Goal: Task Accomplishment & Management: Complete application form

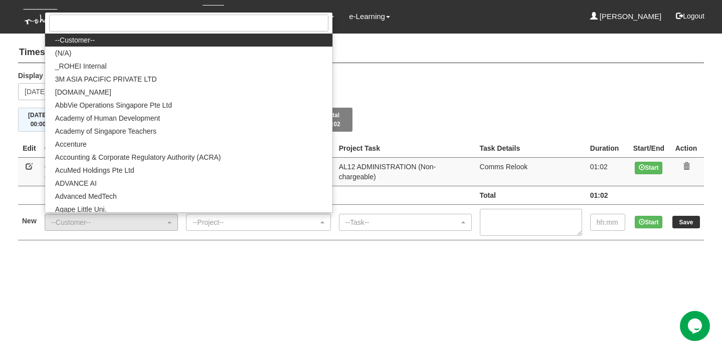
click at [399, 76] on div "Display the week of Thursday 25 September 2025" at bounding box center [361, 89] width 701 height 37
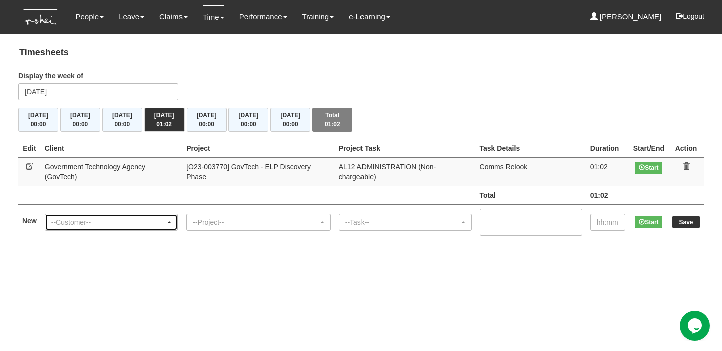
click at [147, 218] on div "--Customer--" at bounding box center [108, 223] width 114 height 10
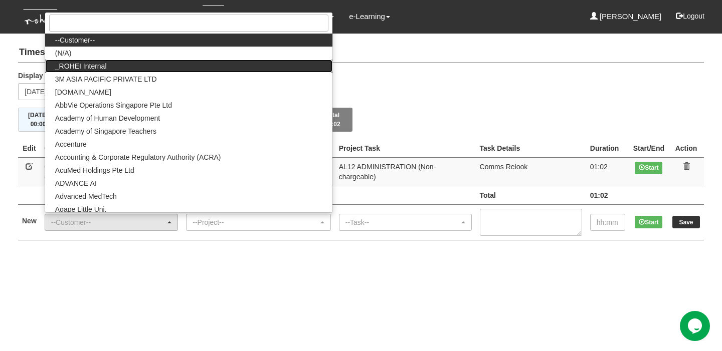
click at [176, 60] on link "_ROHEI Internal" at bounding box center [188, 66] width 287 height 13
select select "397"
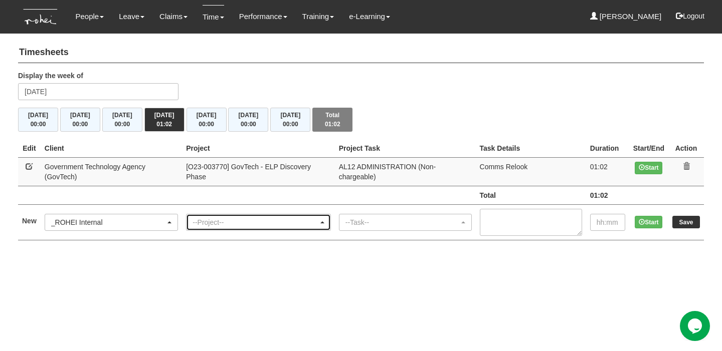
click at [246, 218] on div "--Project--" at bounding box center [256, 223] width 126 height 10
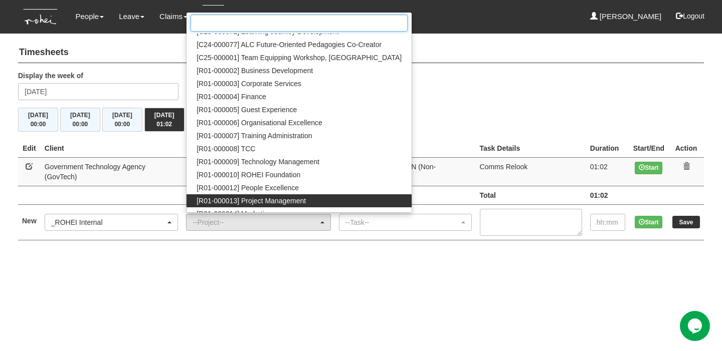
scroll to position [21, 0]
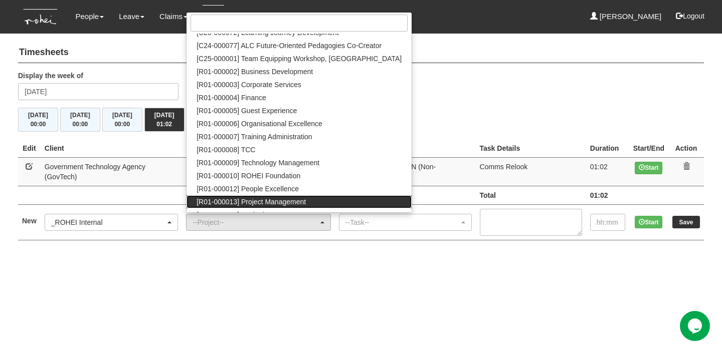
click at [296, 197] on span "[R01-000013] Project Management" at bounding box center [251, 202] width 109 height 10
select select "1495"
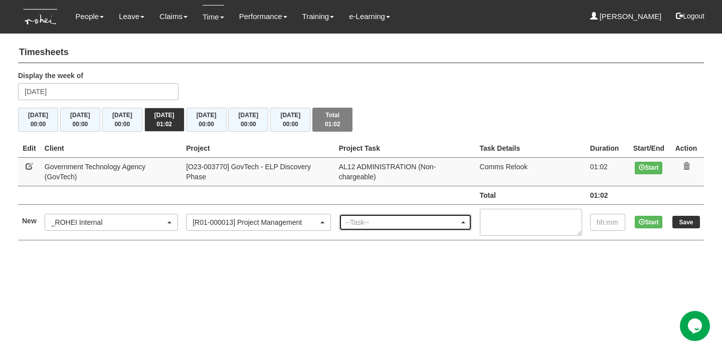
click at [386, 218] on div "--Task--" at bounding box center [402, 223] width 114 height 10
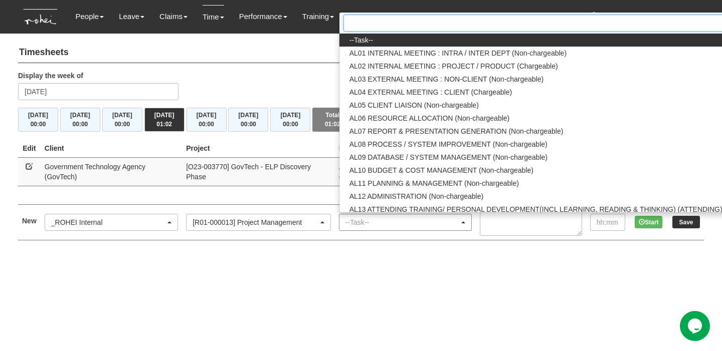
scroll to position [0, 19]
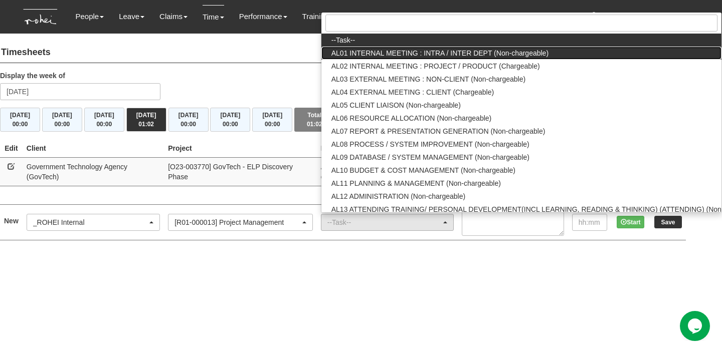
click at [445, 48] on span "AL01 INTERNAL MEETING : INTRA / INTER DEPT (Non-chargeable)" at bounding box center [439, 53] width 217 height 10
select select "40"
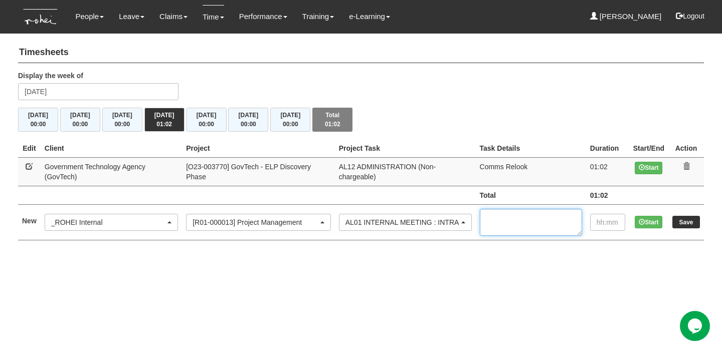
click at [530, 209] on textarea at bounding box center [531, 222] width 102 height 27
type textarea "COPs Meeting"
type input "01:00"
click at [677, 216] on input "Save" at bounding box center [686, 222] width 28 height 13
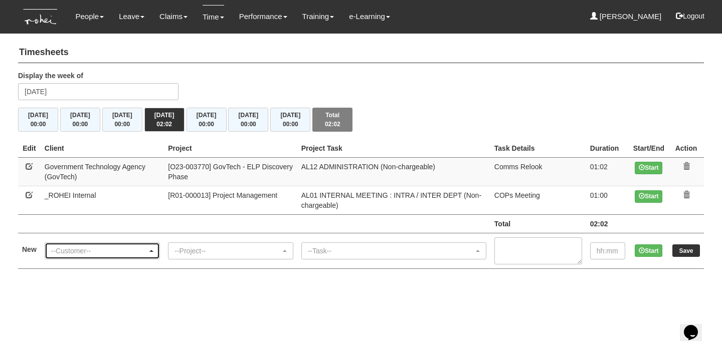
click at [131, 248] on div "--Customer--" at bounding box center [99, 251] width 96 height 10
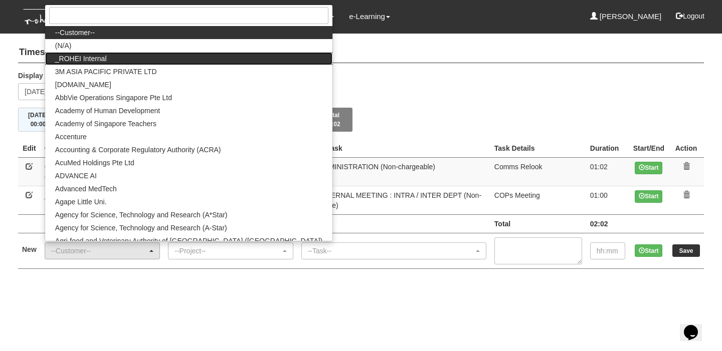
click at [178, 56] on link "_ROHEI Internal" at bounding box center [188, 58] width 287 height 13
select select "397"
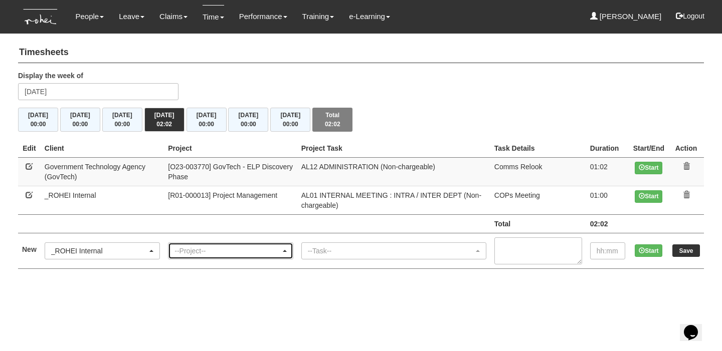
click at [215, 251] on div "--Project--" at bounding box center [227, 251] width 106 height 10
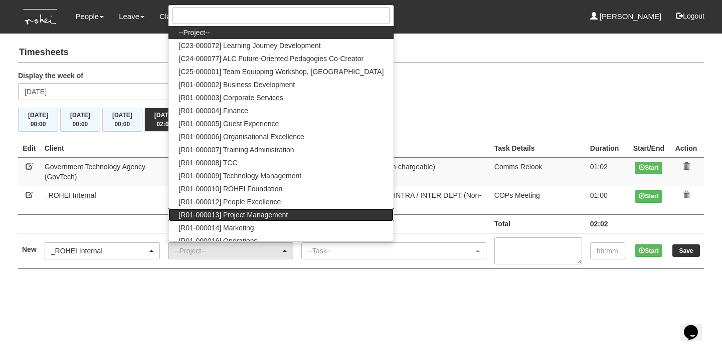
click at [258, 211] on span "[R01-000013] Project Management" at bounding box center [232, 215] width 109 height 10
select select "1495"
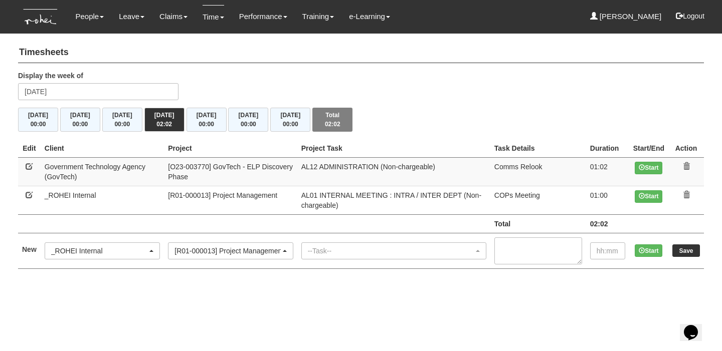
click at [364, 235] on td "--Task-- AL01 INTERNAL MEETING : INTRA / INTER DEPT (Non-chargeable) AL02 INTER…" at bounding box center [393, 251] width 193 height 36
click at [365, 246] on div "--Task--" at bounding box center [391, 251] width 166 height 10
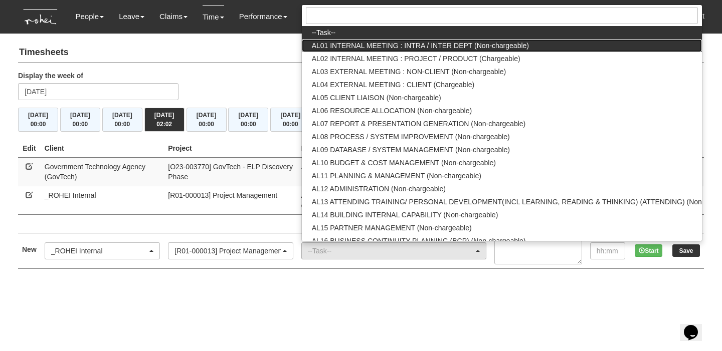
click at [419, 48] on span "AL01 INTERNAL MEETING : INTRA / INTER DEPT (Non-chargeable)" at bounding box center [420, 46] width 217 height 10
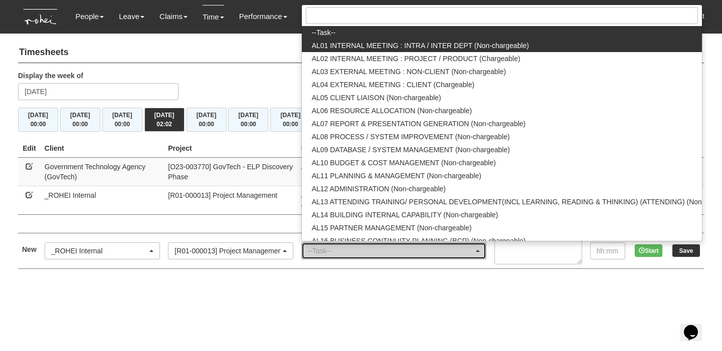
select select "40"
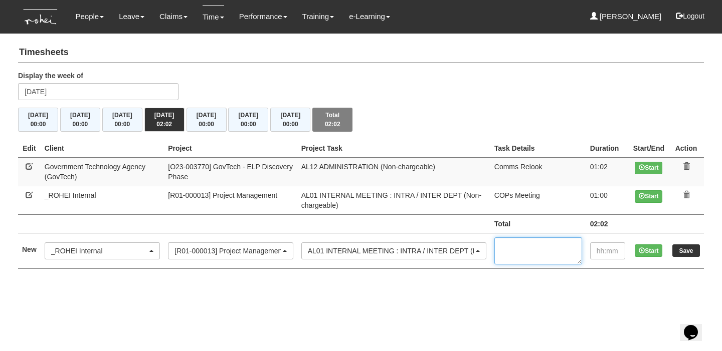
click at [524, 247] on textarea at bounding box center [538, 251] width 88 height 27
type textarea "1-1 Dee"
type input "00:30"
click at [679, 250] on input "Save" at bounding box center [686, 251] width 28 height 13
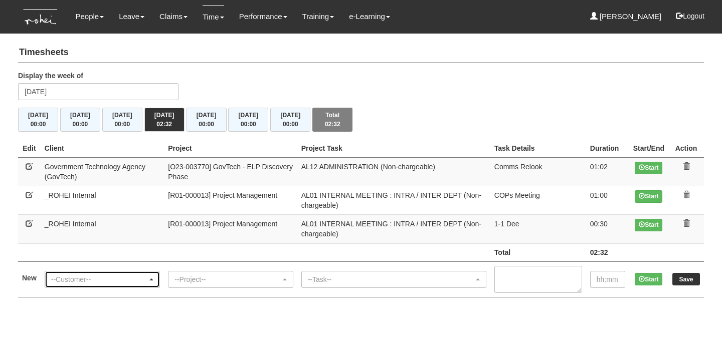
click at [69, 281] on div "--Customer--" at bounding box center [99, 280] width 96 height 10
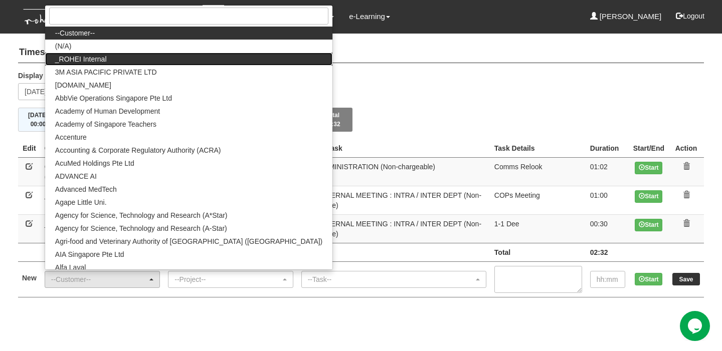
click at [181, 62] on link "_ROHEI Internal" at bounding box center [188, 59] width 287 height 13
select select "397"
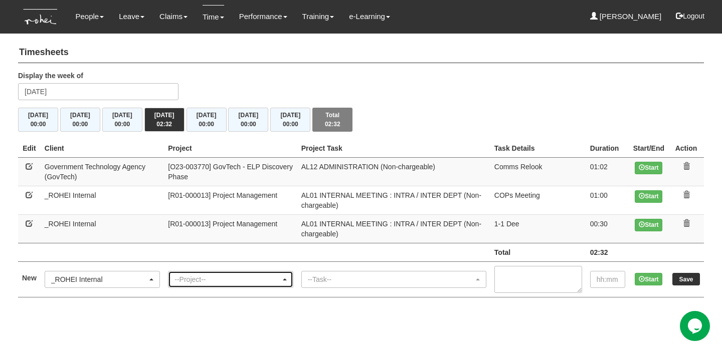
click at [221, 276] on div "--Project--" at bounding box center [227, 280] width 106 height 10
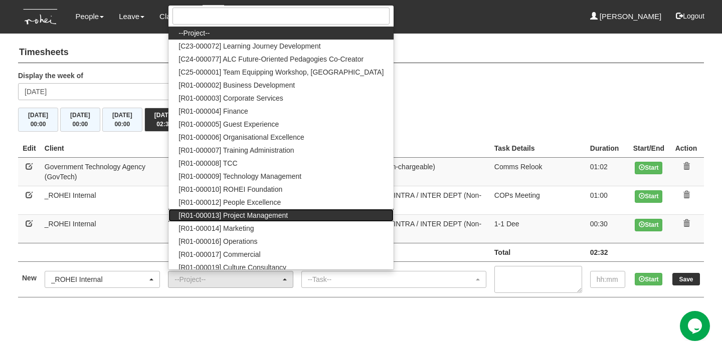
click at [267, 218] on span "[R01-000013] Project Management" at bounding box center [232, 216] width 109 height 10
select select "1495"
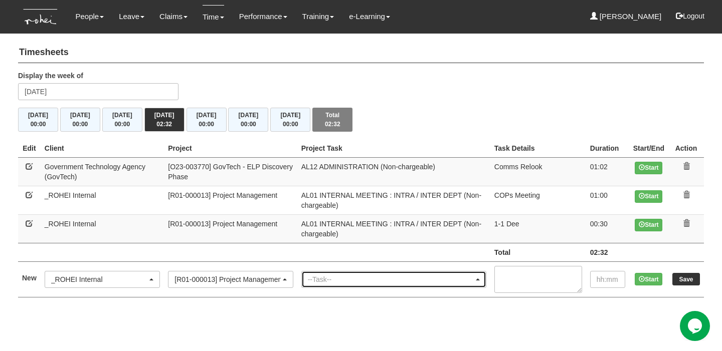
click at [338, 279] on div "--Task--" at bounding box center [391, 280] width 166 height 10
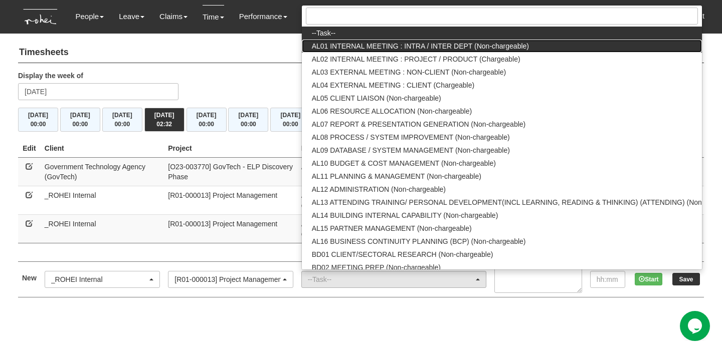
click at [421, 46] on span "AL01 INTERNAL MEETING : INTRA / INTER DEPT (Non-chargeable)" at bounding box center [420, 46] width 217 height 10
select select "40"
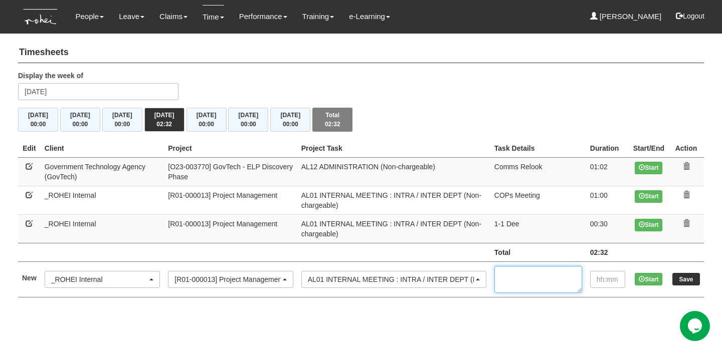
click at [513, 274] on textarea at bounding box center [538, 279] width 88 height 27
type textarea "PM TTh"
type input "02:00"
click at [686, 276] on input "Save" at bounding box center [686, 279] width 28 height 13
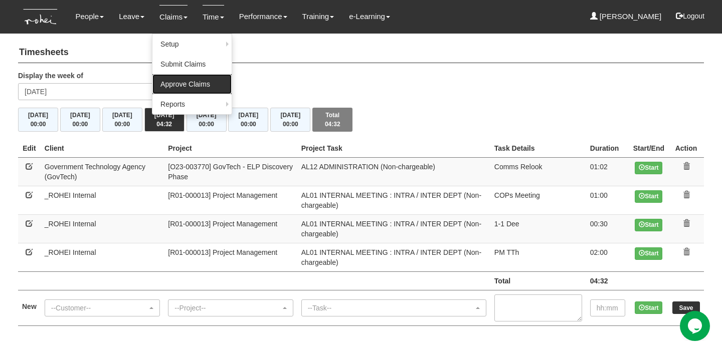
click at [172, 89] on link "Approve Claims" at bounding box center [191, 84] width 79 height 20
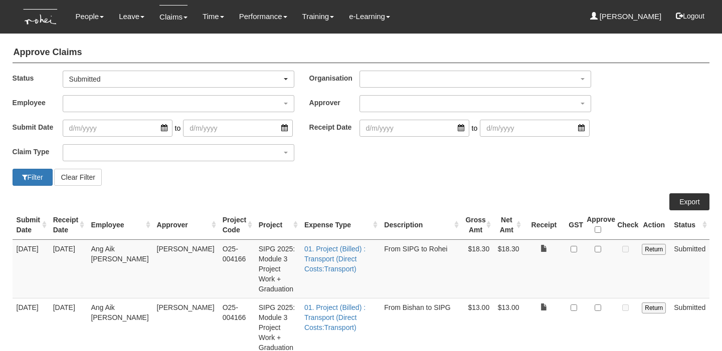
select select "50"
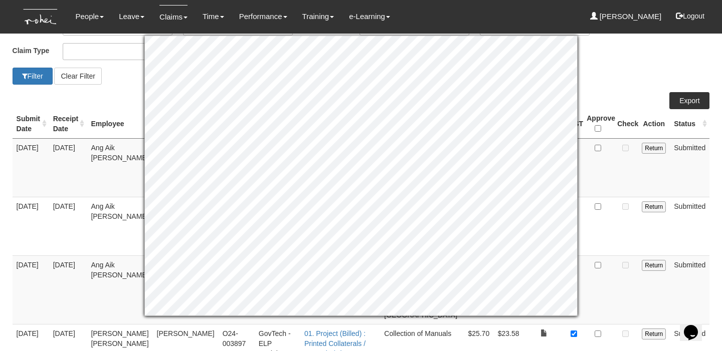
scroll to position [99, 0]
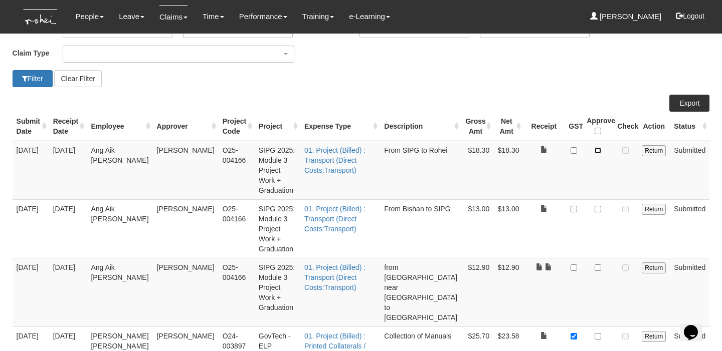
click at [599, 151] on input "checkbox" at bounding box center [598, 150] width 7 height 7
checkbox input "true"
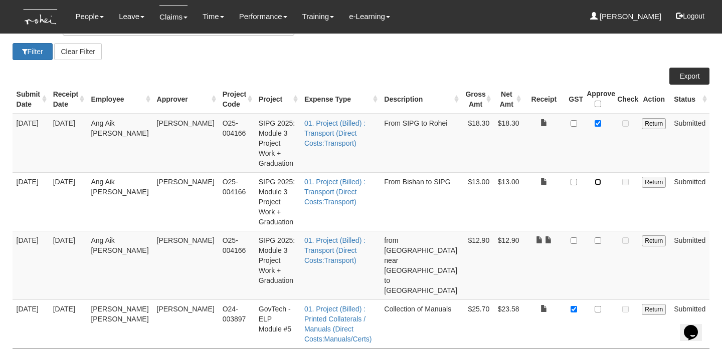
click at [598, 179] on input "checkbox" at bounding box center [598, 182] width 7 height 7
checkbox input "true"
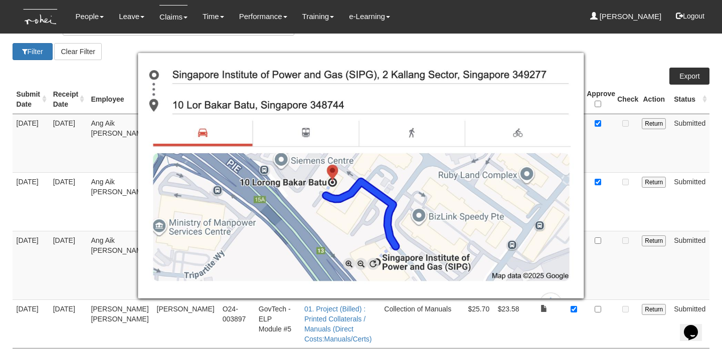
click at [601, 199] on div at bounding box center [361, 175] width 722 height 351
click at [624, 186] on div at bounding box center [361, 175] width 722 height 351
click at [604, 198] on div at bounding box center [361, 175] width 722 height 351
click at [611, 190] on div at bounding box center [361, 175] width 722 height 351
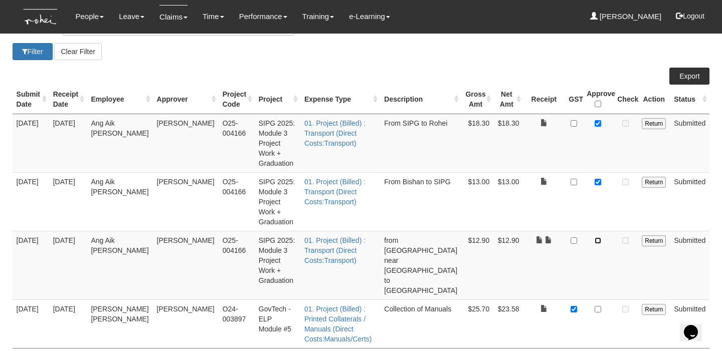
click at [600, 238] on input "checkbox" at bounding box center [598, 241] width 7 height 7
checkbox input "true"
click at [577, 306] on input "checkbox" at bounding box center [574, 309] width 7 height 7
checkbox input "false"
click at [599, 306] on input "checkbox" at bounding box center [598, 309] width 7 height 7
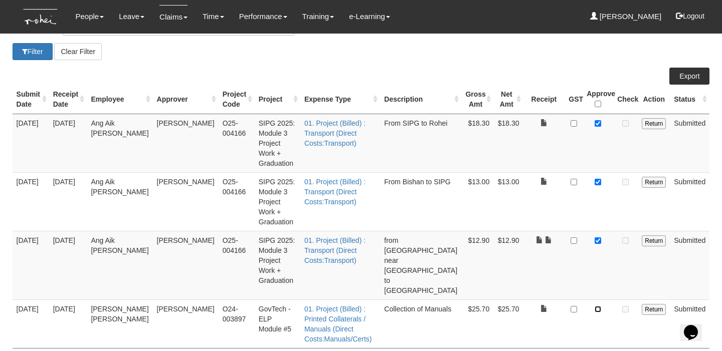
checkbox input "true"
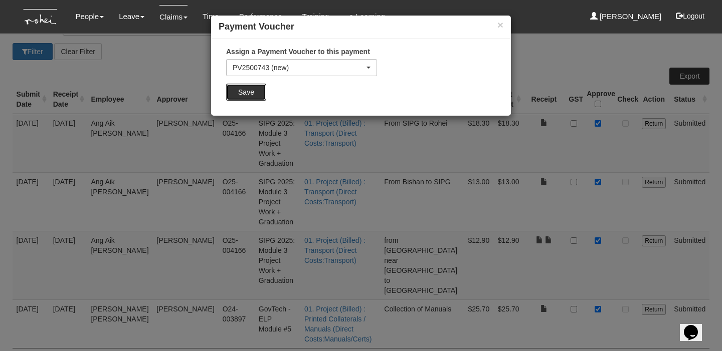
click at [257, 95] on input "Save" at bounding box center [246, 92] width 40 height 17
